Goal: Transaction & Acquisition: Book appointment/travel/reservation

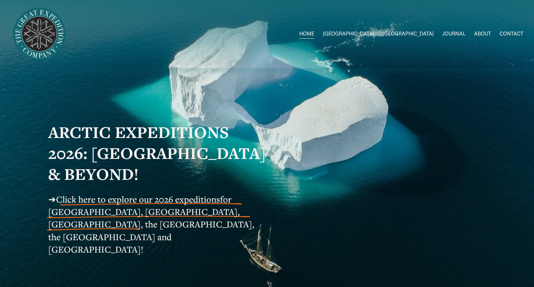
scroll to position [39, 0]
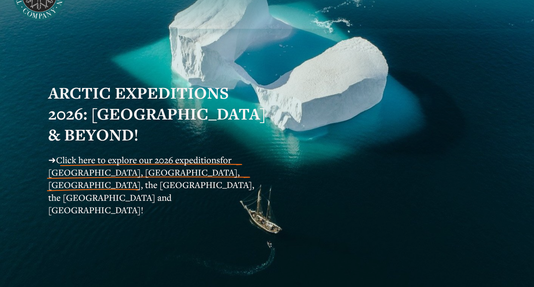
click at [205, 162] on span "Click here to explore our 2026 expeditions" at bounding box center [138, 160] width 164 height 12
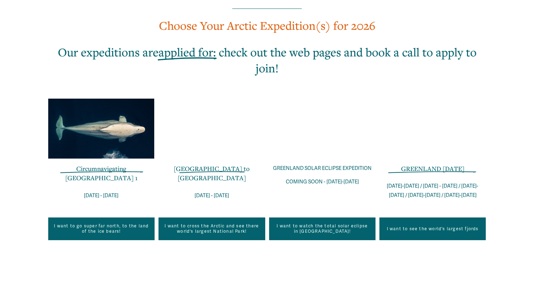
scroll to position [447, 0]
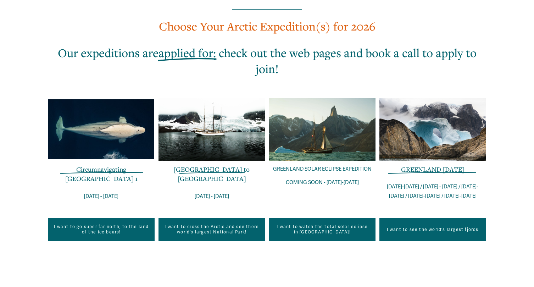
click at [438, 218] on link "I want to see the world's largest fjords" at bounding box center [432, 229] width 106 height 23
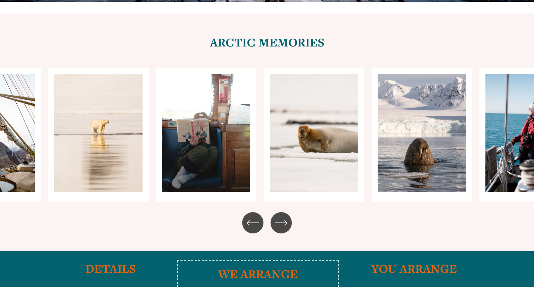
scroll to position [2489, 0]
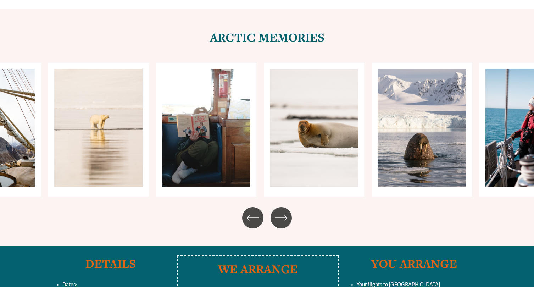
click at [283, 211] on icon "\a \a \a Next\a \a" at bounding box center [281, 217] width 13 height 13
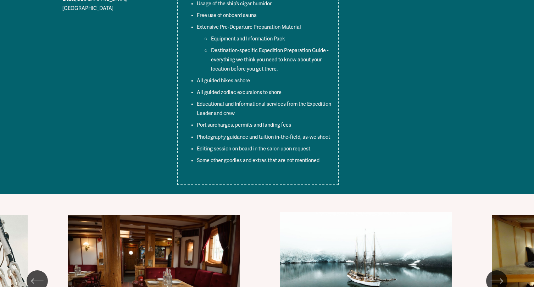
scroll to position [2992, 0]
